Goal: Navigation & Orientation: Find specific page/section

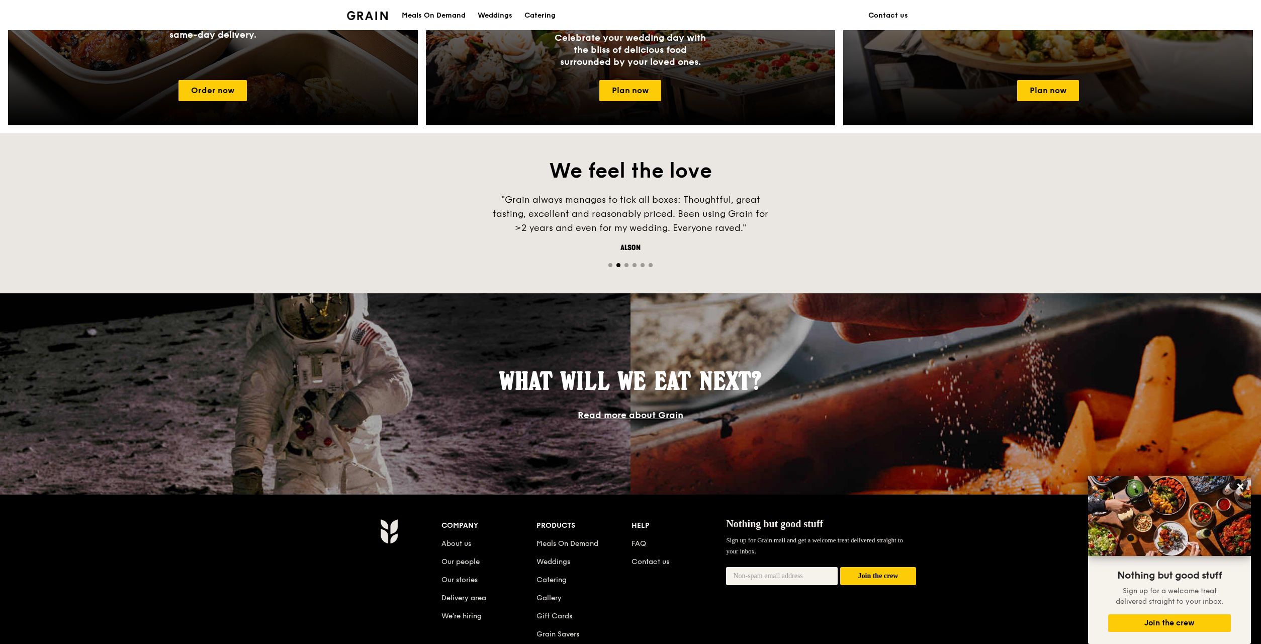
scroll to position [654, 0]
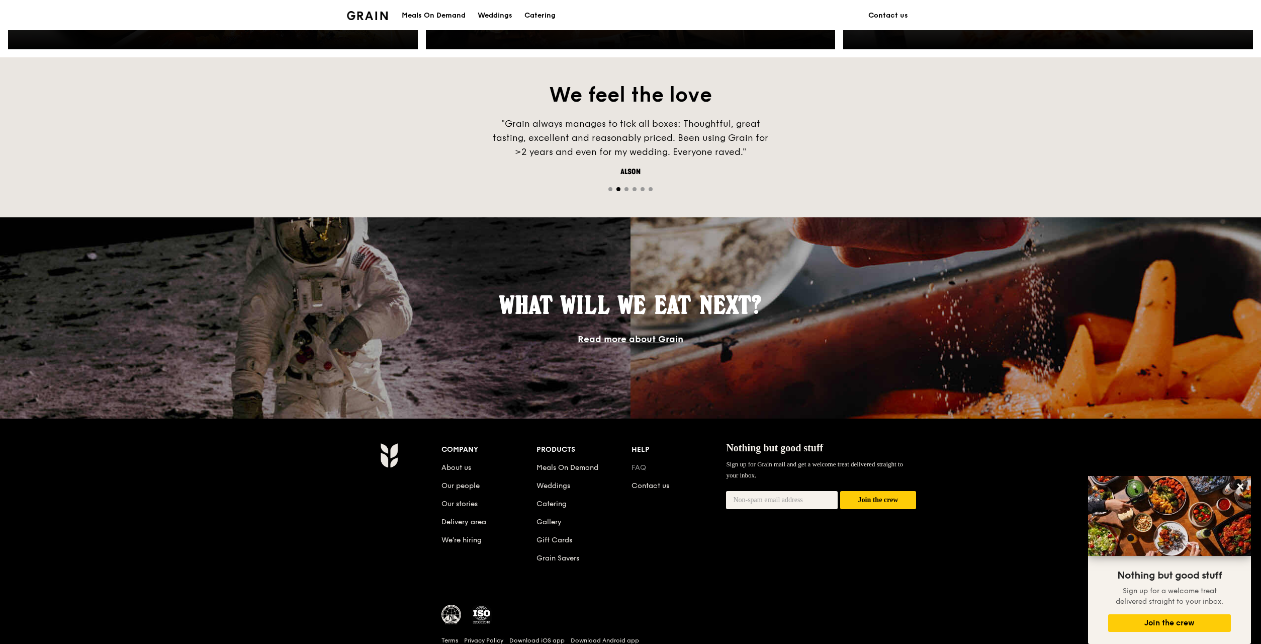
click at [642, 464] on link "FAQ" at bounding box center [639, 467] width 15 height 9
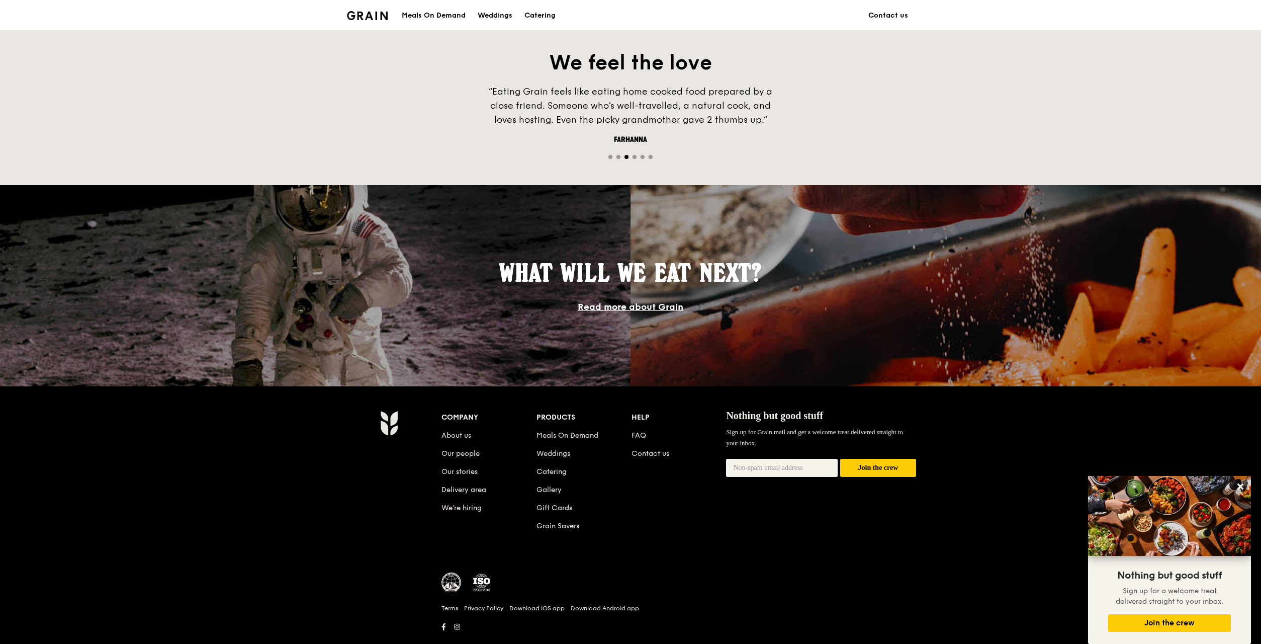
scroll to position [708, 0]
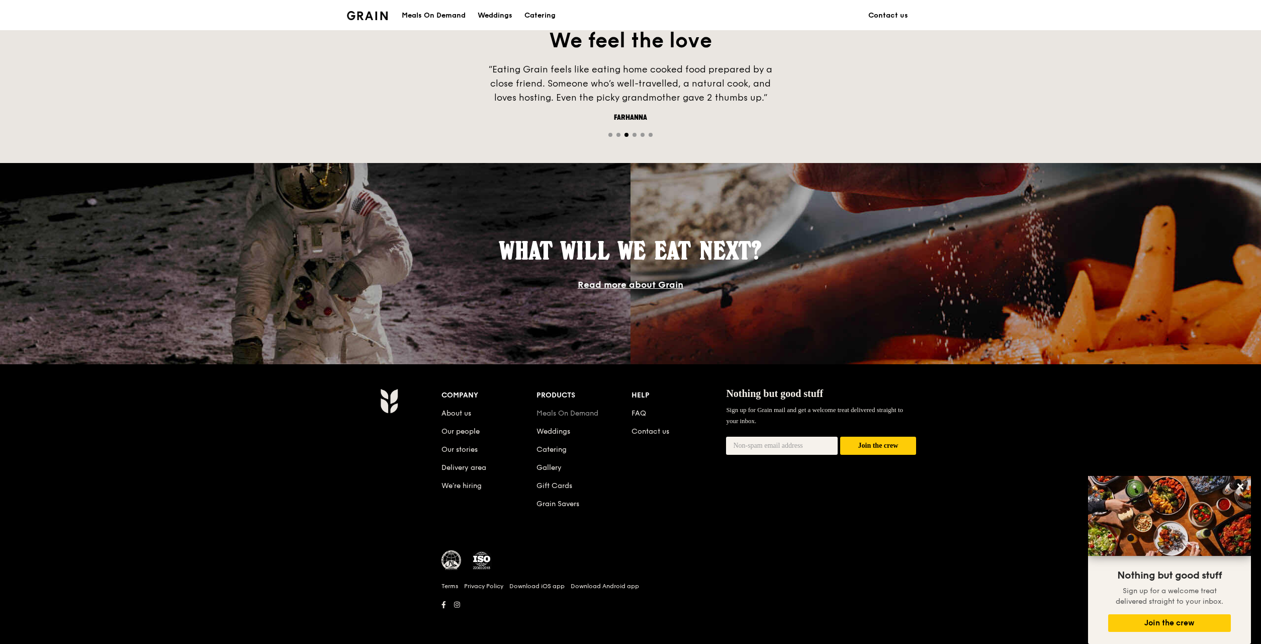
click at [550, 413] on link "Meals On Demand" at bounding box center [567, 413] width 62 height 9
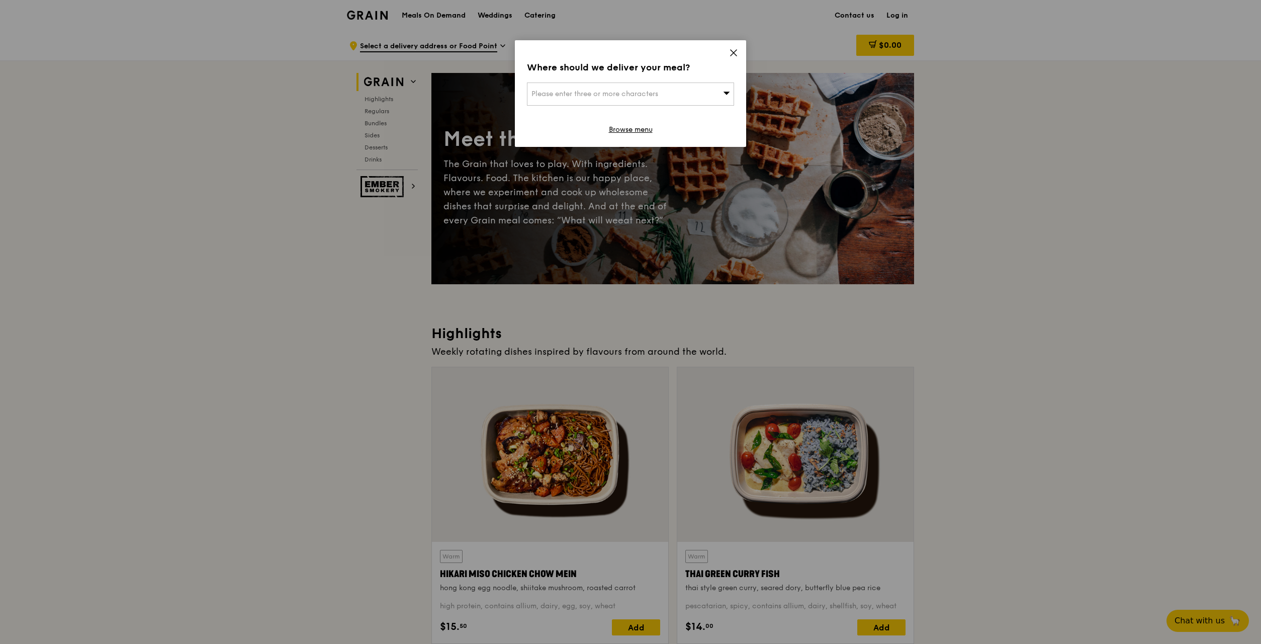
click at [734, 52] on icon at bounding box center [733, 52] width 9 height 9
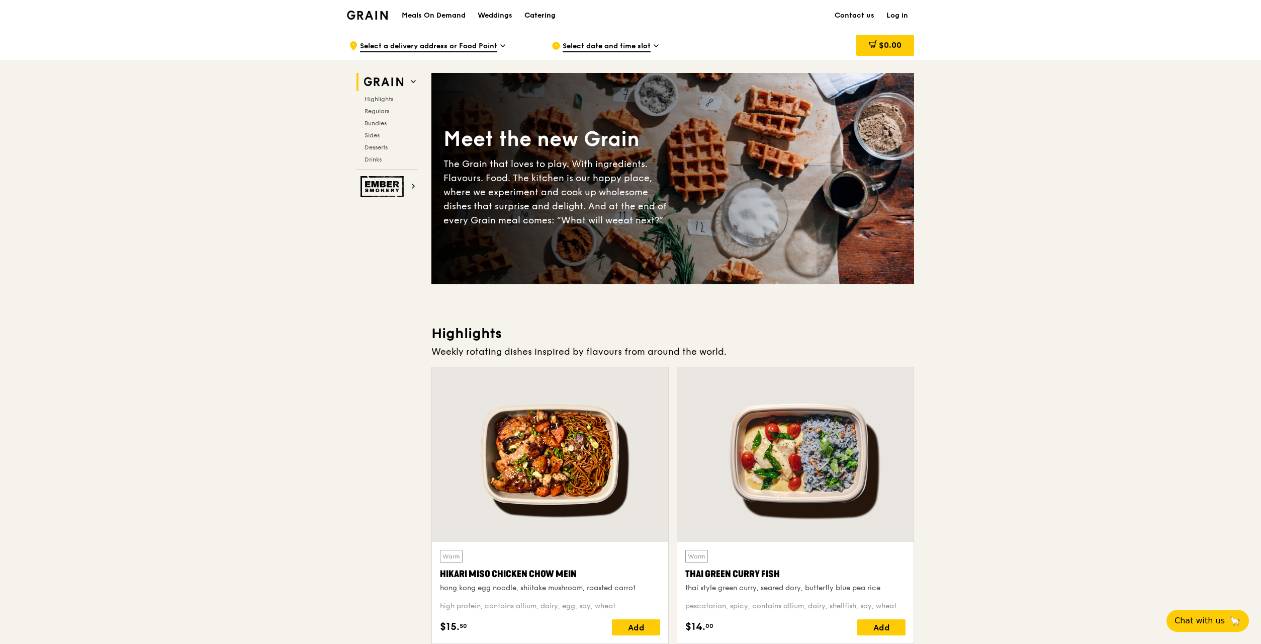
click at [540, 15] on div "Catering" at bounding box center [539, 16] width 31 height 30
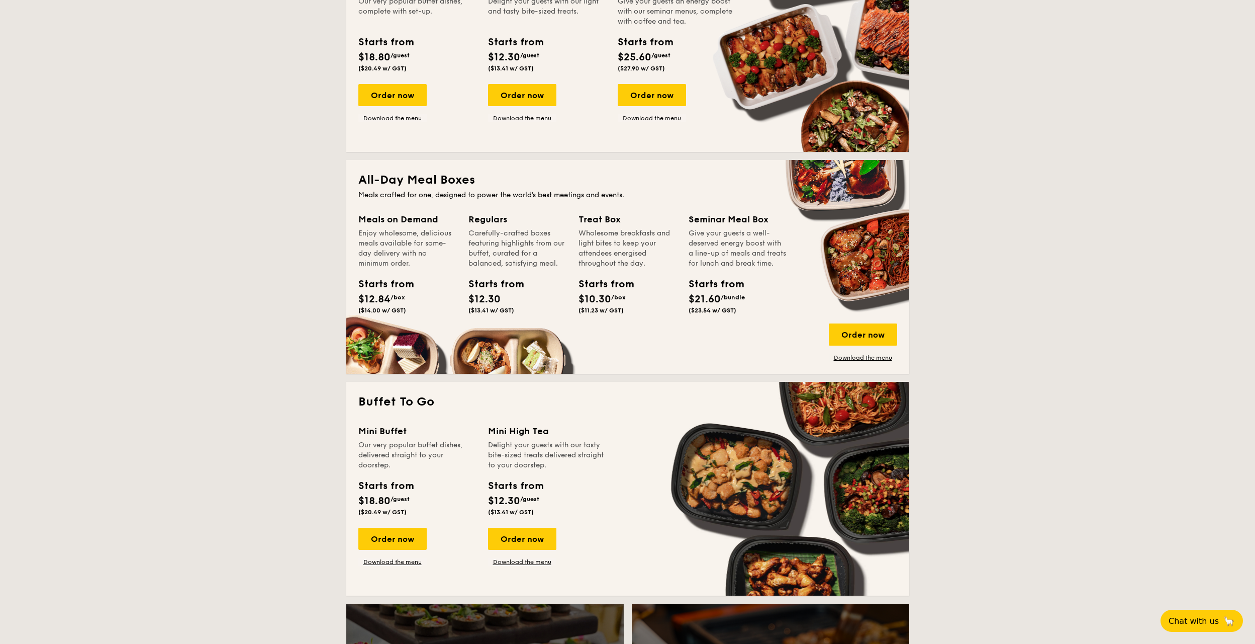
scroll to position [754, 0]
